Goal: Information Seeking & Learning: Learn about a topic

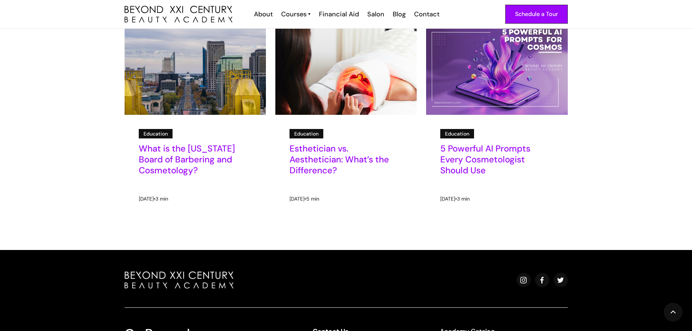
scroll to position [937, 0]
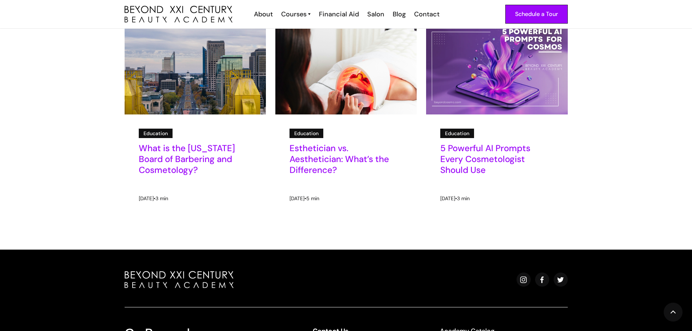
click at [319, 163] on h5 "Esthetician vs. Aesthetician: What’s the Difference?" at bounding box center [346, 159] width 113 height 33
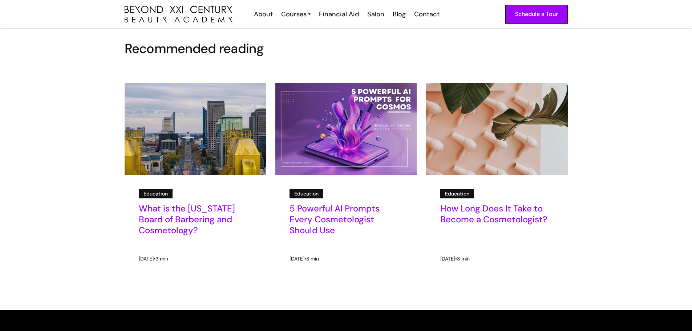
scroll to position [1184, 0]
click at [175, 226] on h5 "What is the [US_STATE] Board of Barbering and Cosmetology?" at bounding box center [195, 219] width 113 height 33
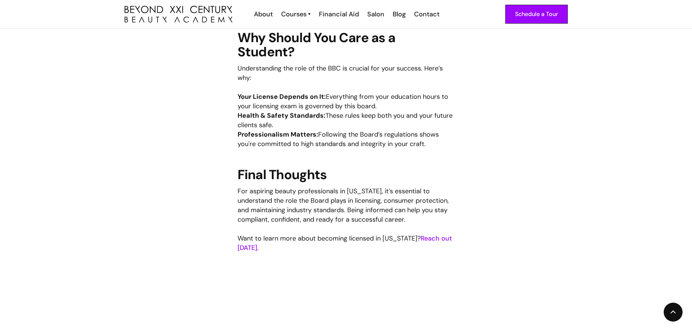
scroll to position [742, 0]
